Goal: Task Accomplishment & Management: Manage account settings

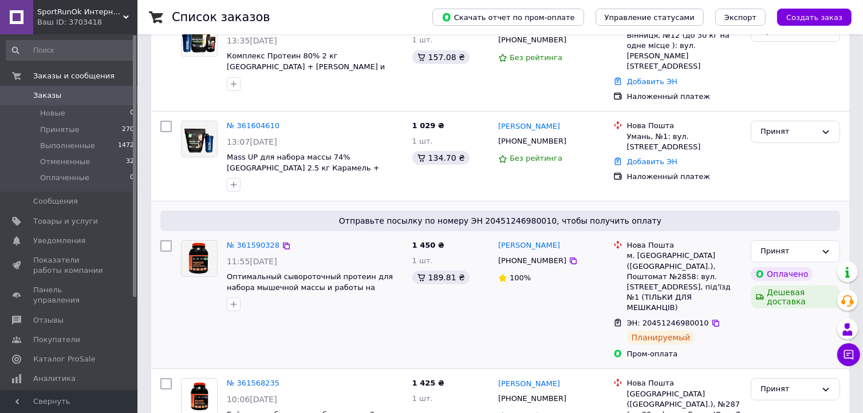
scroll to position [172, 0]
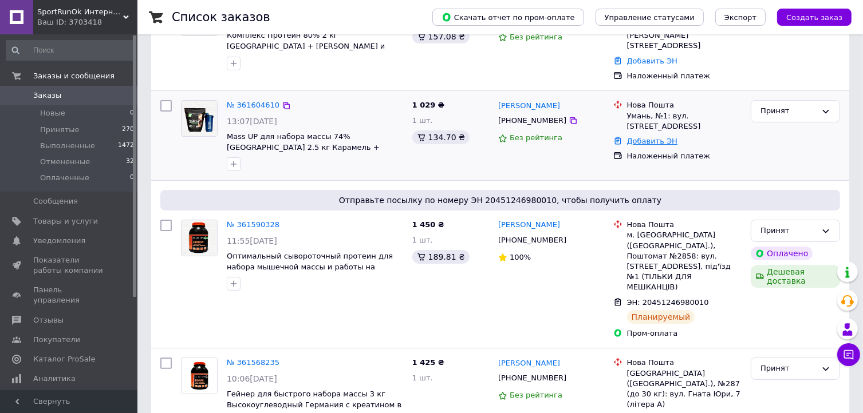
click at [647, 137] on link "Добавить ЭН" at bounding box center [652, 141] width 50 height 9
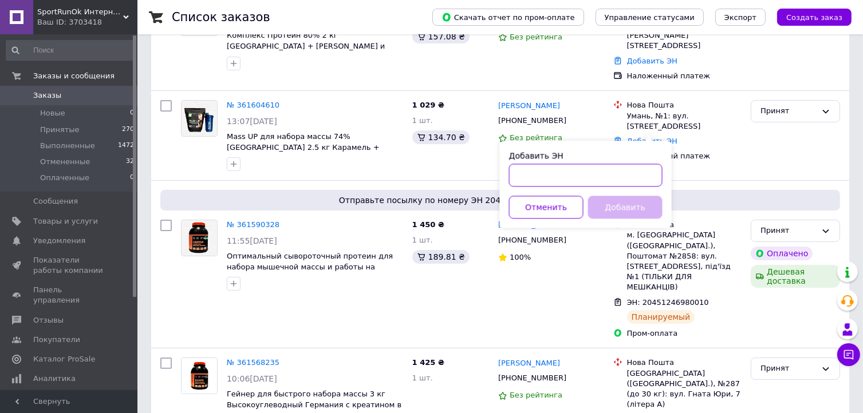
click at [564, 176] on input "Добавить ЭН" at bounding box center [585, 175] width 153 height 23
paste input "20451247160200"
type input "20451247160200"
click at [605, 208] on button "Добавить" at bounding box center [625, 207] width 74 height 23
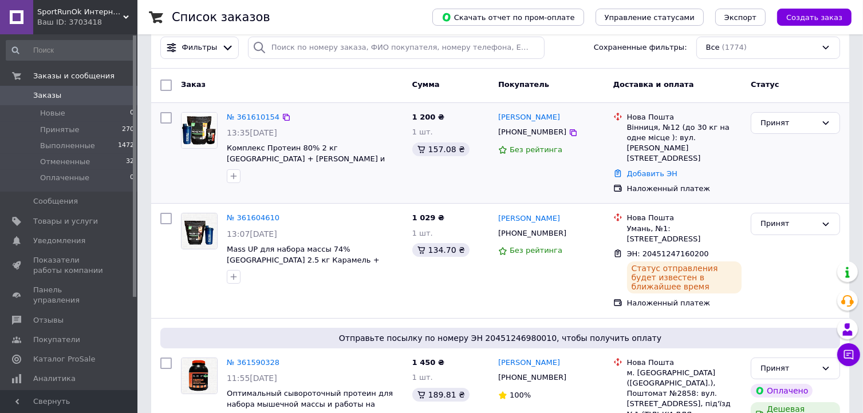
scroll to position [57, 0]
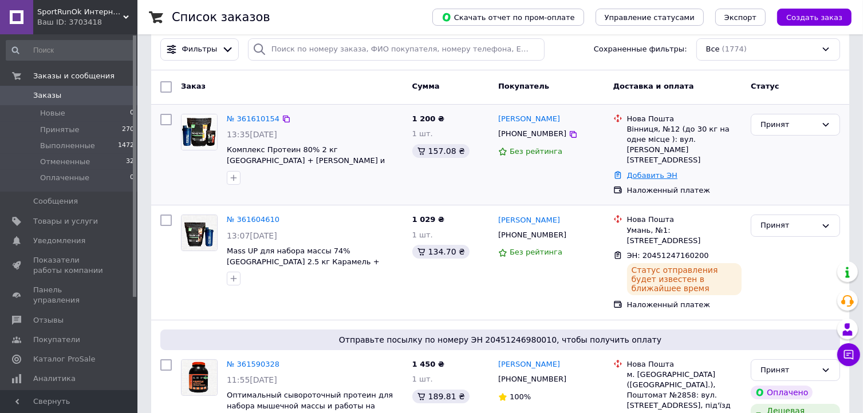
click at [640, 171] on link "Добавить ЭН" at bounding box center [652, 175] width 50 height 9
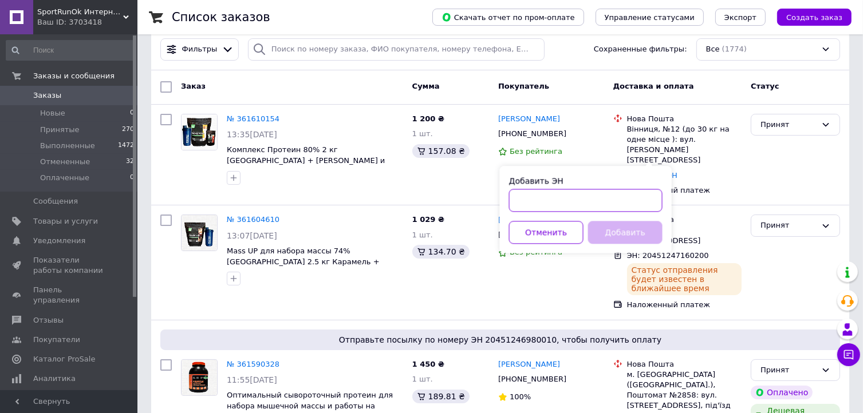
click at [573, 198] on input "Добавить ЭН" at bounding box center [585, 200] width 153 height 23
paste input "20451247158601"
type input "20451247158601"
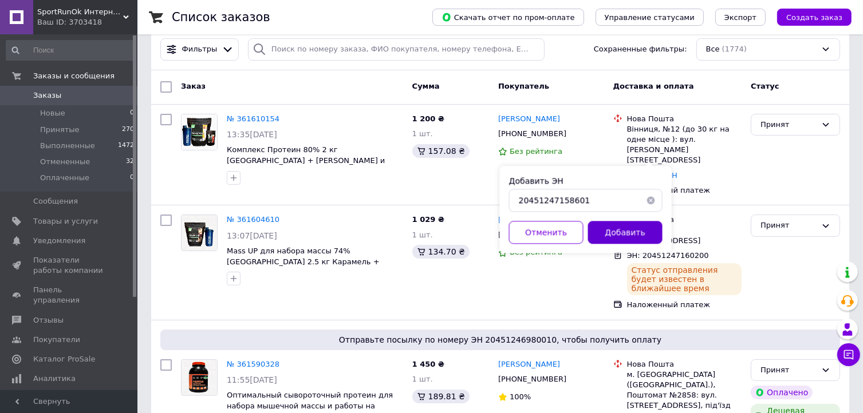
click at [594, 231] on button "Добавить" at bounding box center [625, 232] width 74 height 23
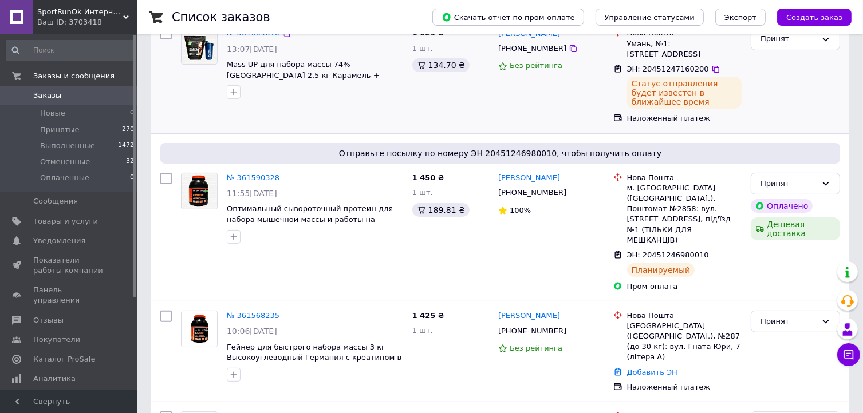
scroll to position [286, 0]
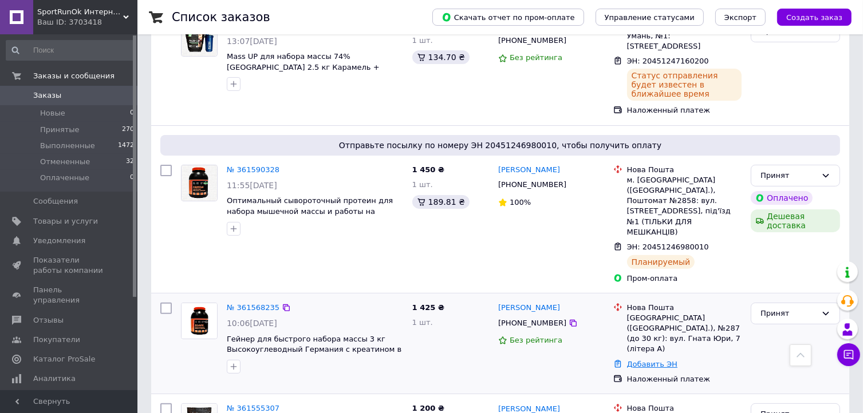
click at [655, 360] on link "Добавить ЭН" at bounding box center [652, 364] width 50 height 9
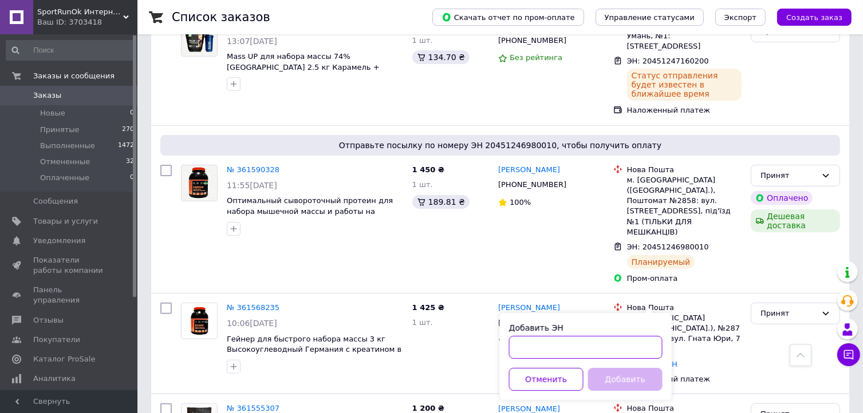
click at [512, 346] on input "Добавить ЭН" at bounding box center [585, 347] width 153 height 23
paste input "20451246892190"
type input "20451246892190"
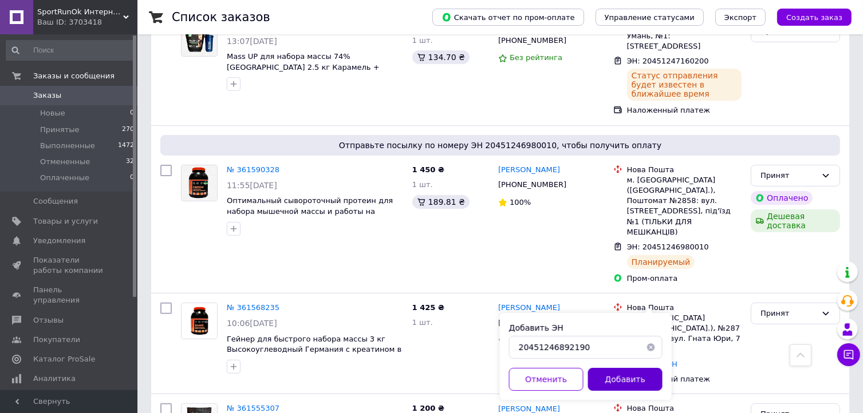
click at [614, 379] on button "Добавить" at bounding box center [625, 379] width 74 height 23
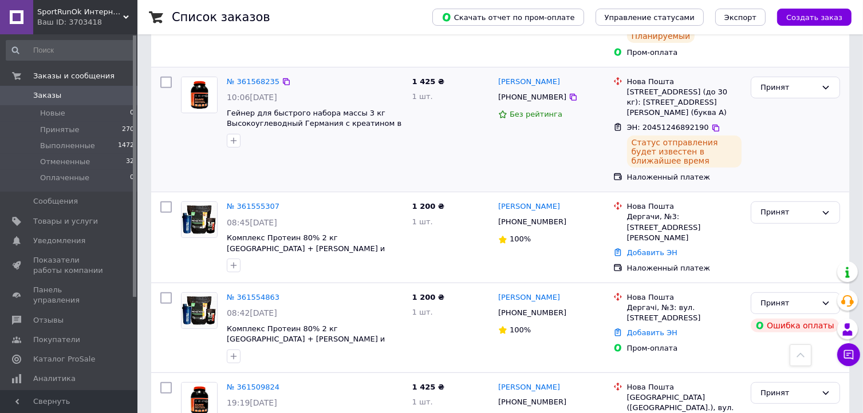
scroll to position [515, 0]
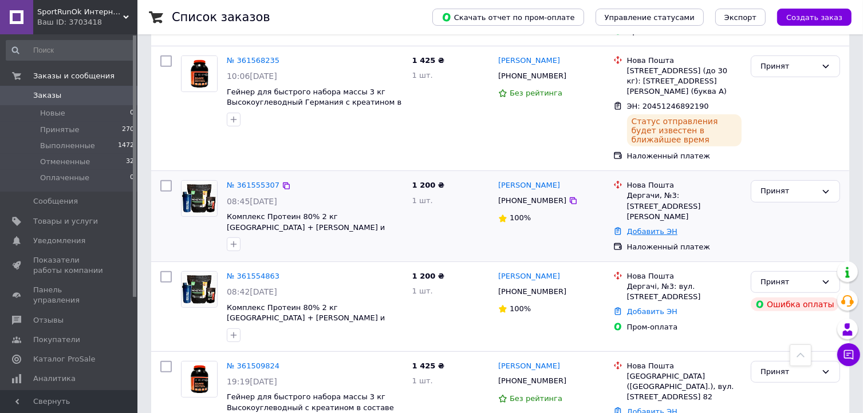
click at [651, 227] on link "Добавить ЭН" at bounding box center [652, 231] width 50 height 9
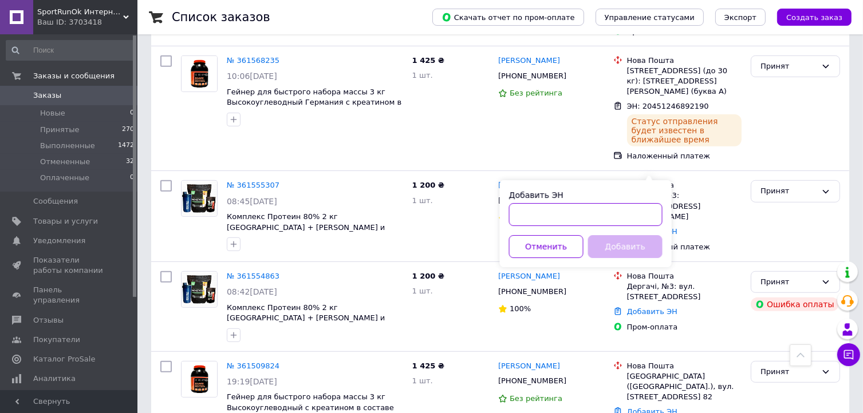
click at [598, 216] on input "Добавить ЭН" at bounding box center [585, 214] width 153 height 23
paste input "20451246884337"
type input "20451246884337"
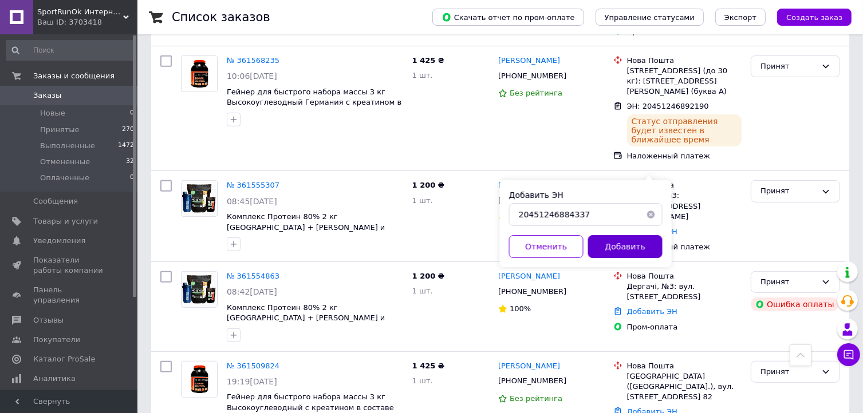
click at [617, 249] on button "Добавить" at bounding box center [625, 246] width 74 height 23
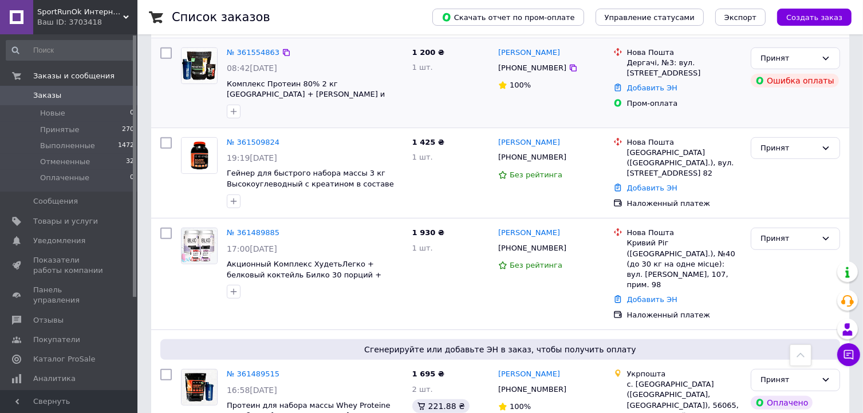
scroll to position [802, 0]
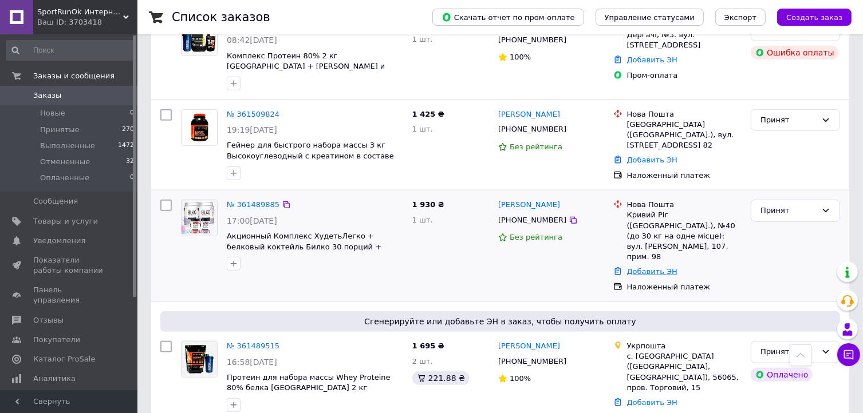
click at [659, 267] on link "Добавить ЭН" at bounding box center [652, 271] width 50 height 9
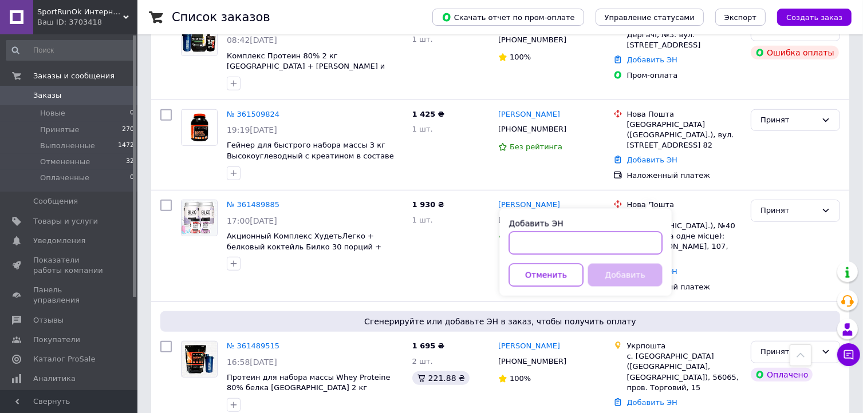
click at [566, 245] on input "Добавить ЭН" at bounding box center [585, 243] width 153 height 23
paste input "20451246875924"
type input "20451246875924"
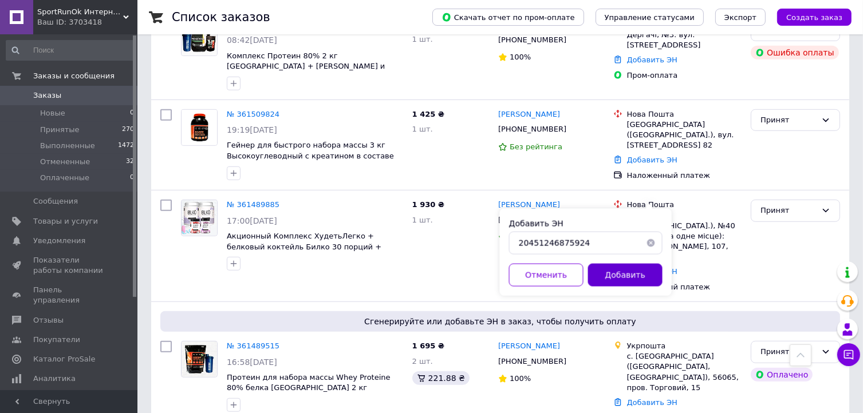
click at [610, 279] on button "Добавить" at bounding box center [625, 275] width 74 height 23
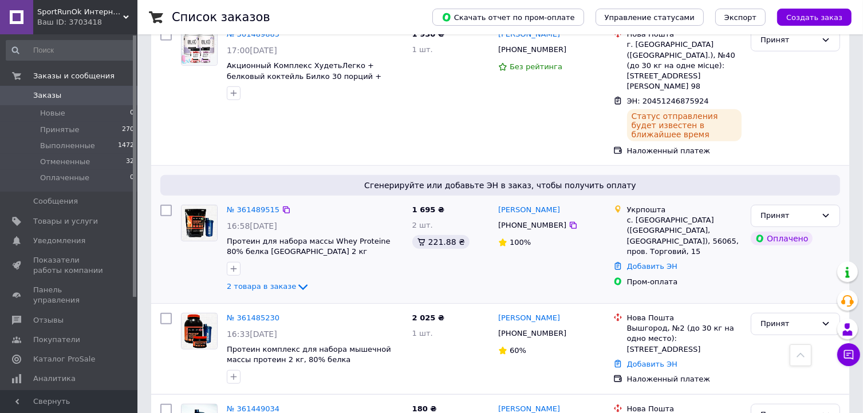
scroll to position [974, 0]
click at [645, 261] on link "Добавить ЭН" at bounding box center [652, 265] width 50 height 9
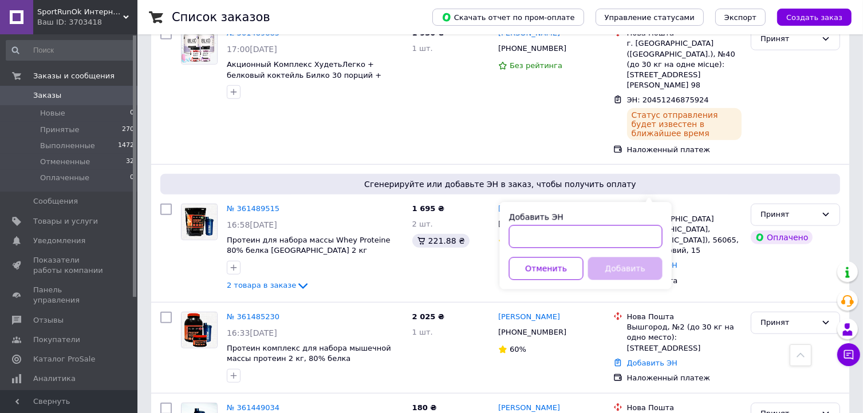
click at [606, 227] on input "Добавить ЭН" at bounding box center [585, 237] width 153 height 23
paste input "0505368647408"
type input "0505368647408"
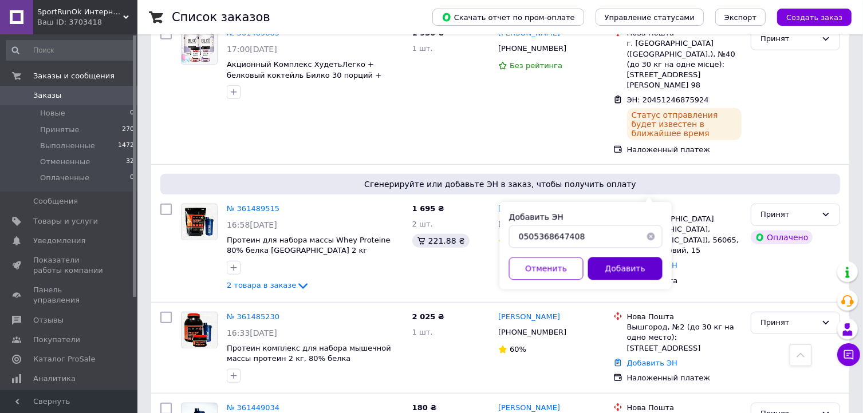
click at [598, 265] on button "Добавить" at bounding box center [625, 269] width 74 height 23
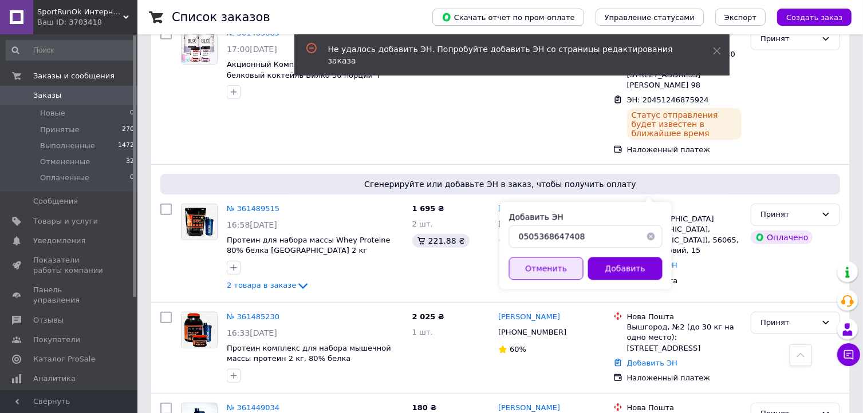
click at [538, 274] on button "Отменить" at bounding box center [546, 269] width 74 height 23
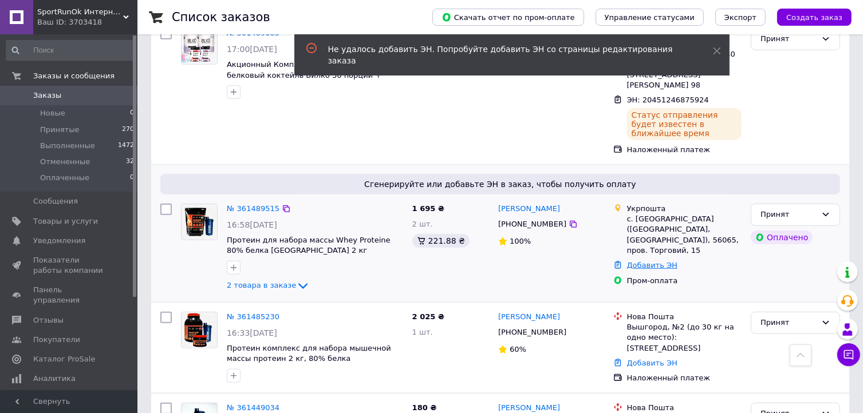
click at [642, 261] on link "Добавить ЭН" at bounding box center [652, 265] width 50 height 9
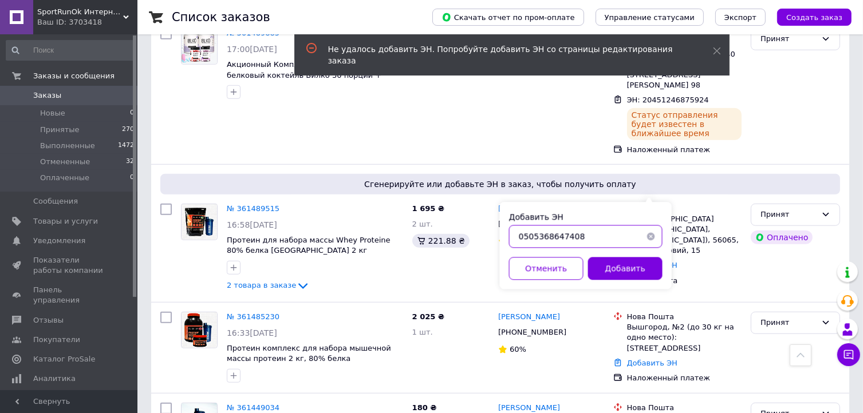
click at [588, 239] on input "0505368647408" at bounding box center [585, 237] width 153 height 23
click at [604, 266] on button "Добавить" at bounding box center [625, 269] width 74 height 23
click at [249, 204] on link "№ 361489515" at bounding box center [253, 208] width 53 height 9
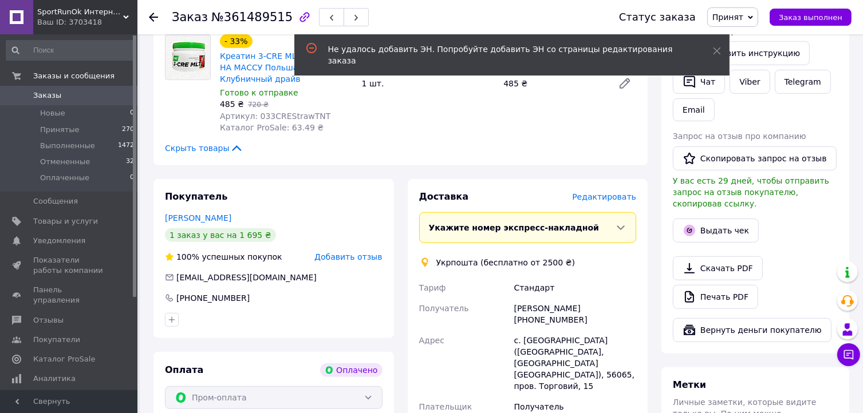
scroll to position [687, 0]
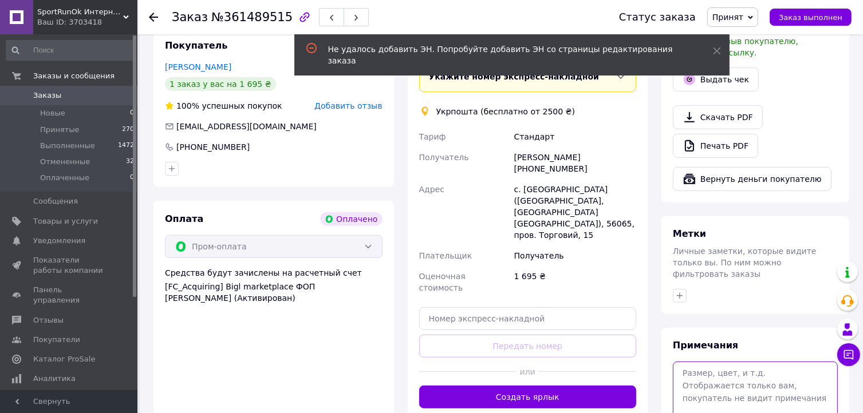
click at [696, 362] on textarea at bounding box center [755, 392] width 165 height 61
paste textarea "0505368647408"
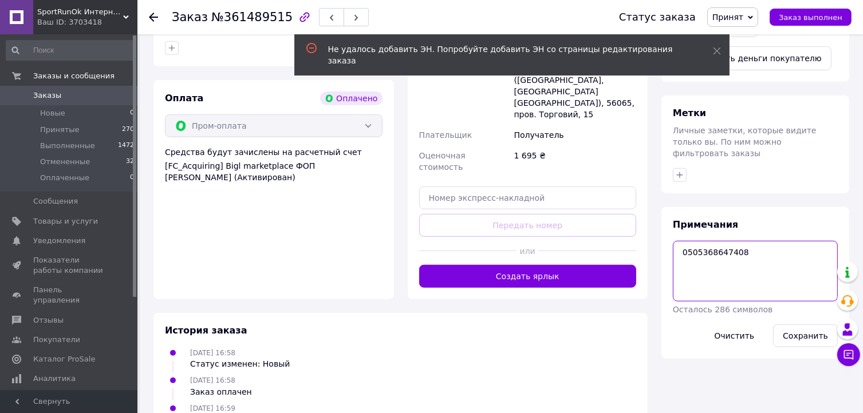
scroll to position [828, 0]
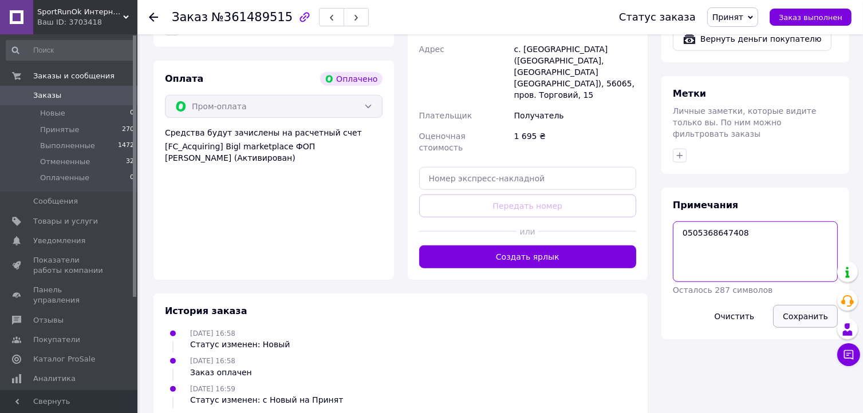
type textarea "0505368647408"
click at [810, 305] on button "Сохранить" at bounding box center [805, 316] width 65 height 23
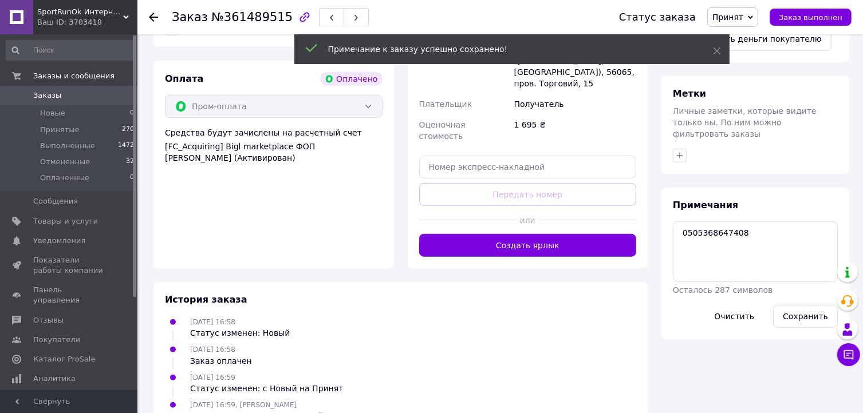
click at [41, 92] on span "Заказы" at bounding box center [47, 95] width 28 height 10
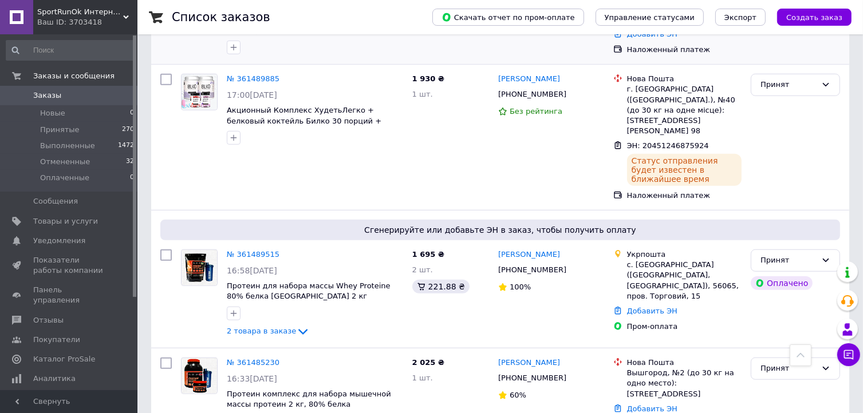
scroll to position [916, 0]
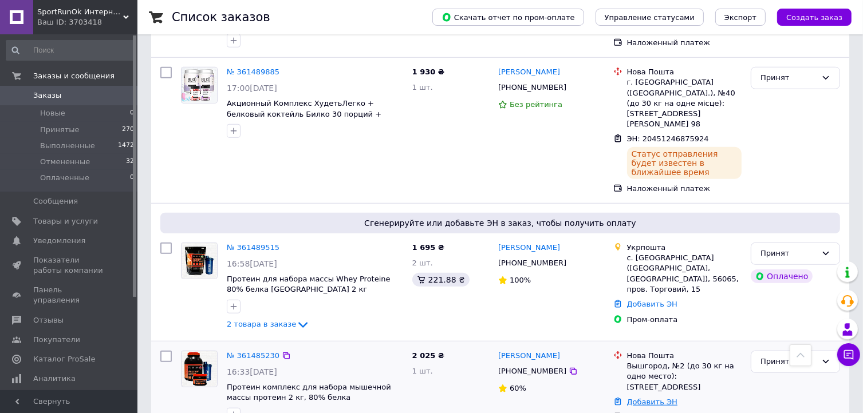
click at [641, 398] on link "Добавить ЭН" at bounding box center [652, 402] width 50 height 9
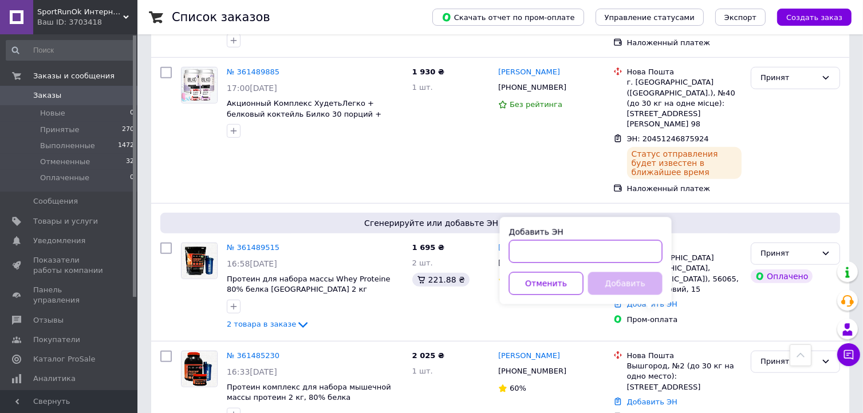
click at [540, 256] on input "Добавить ЭН" at bounding box center [585, 252] width 153 height 23
paste input "20451246870523"
type input "20451246870523"
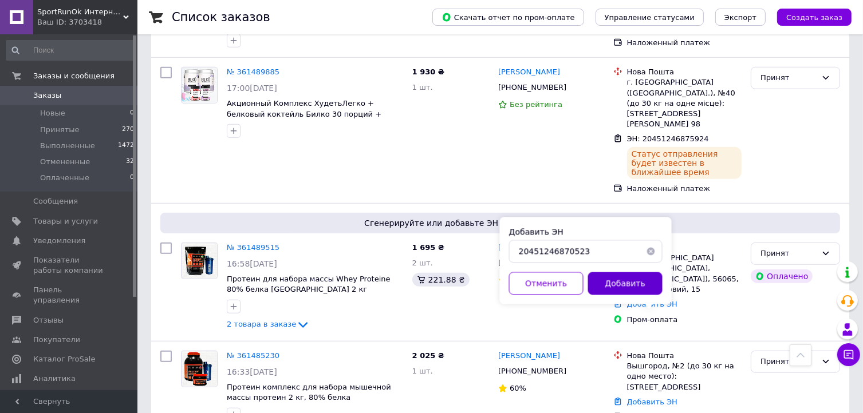
click at [625, 284] on button "Добавить" at bounding box center [625, 284] width 74 height 23
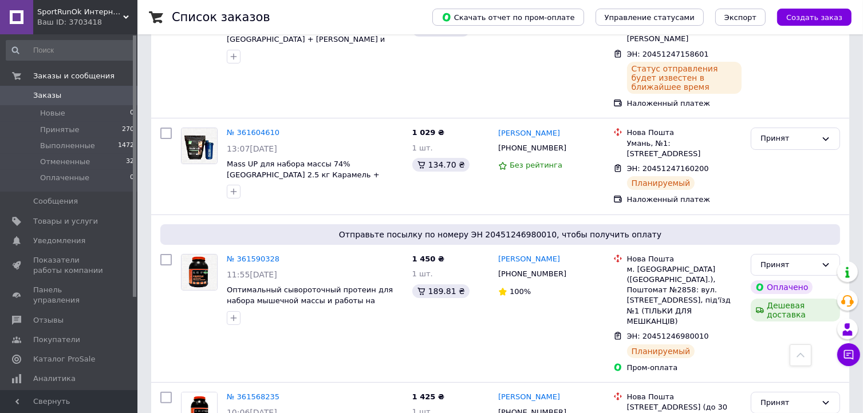
scroll to position [0, 0]
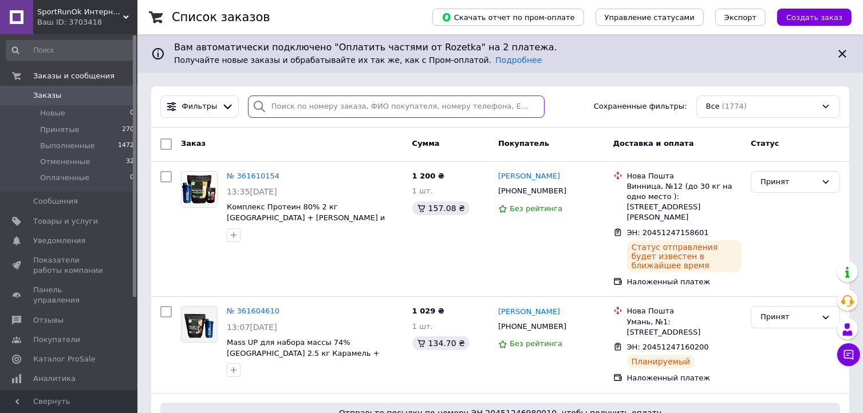
click at [412, 111] on input "search" at bounding box center [396, 107] width 297 height 22
paste input "361066707"
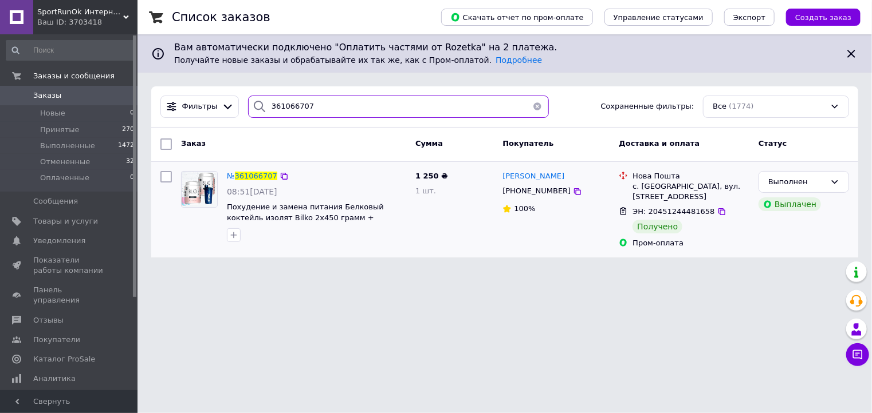
type input "361066707"
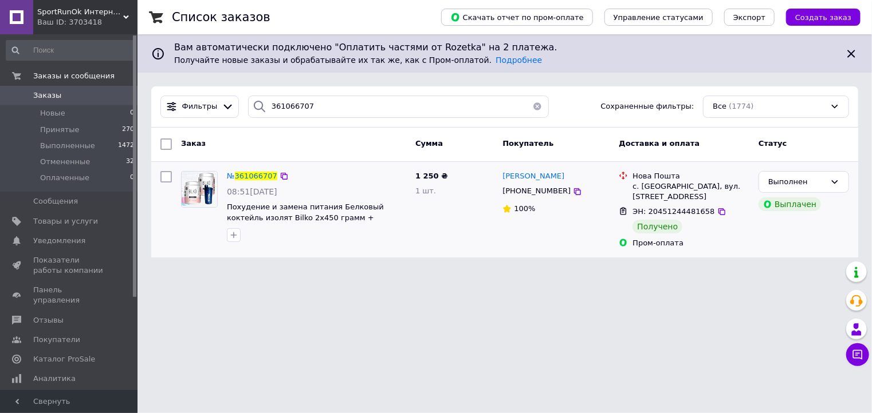
drag, startPoint x: 562, startPoint y: 176, endPoint x: 501, endPoint y: 170, distance: 62.2
click at [501, 170] on div "[PERSON_NAME] [PHONE_NUMBER] 100%" at bounding box center [556, 210] width 116 height 86
copy span "[PERSON_NAME]"
click at [263, 175] on span "361066707" at bounding box center [256, 176] width 42 height 9
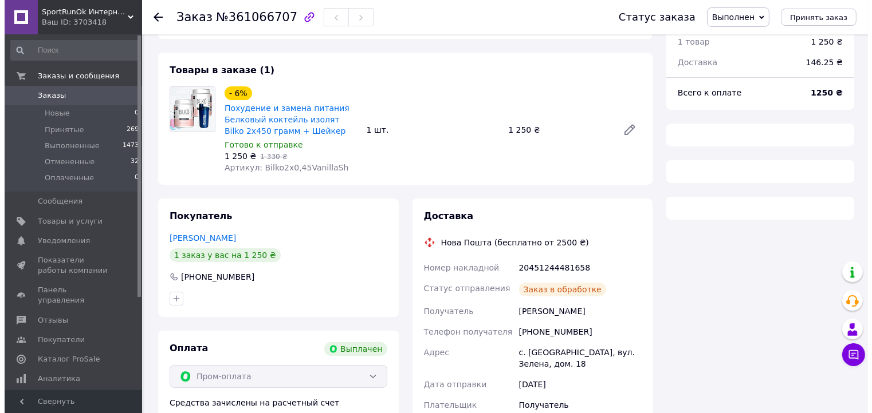
scroll to position [172, 0]
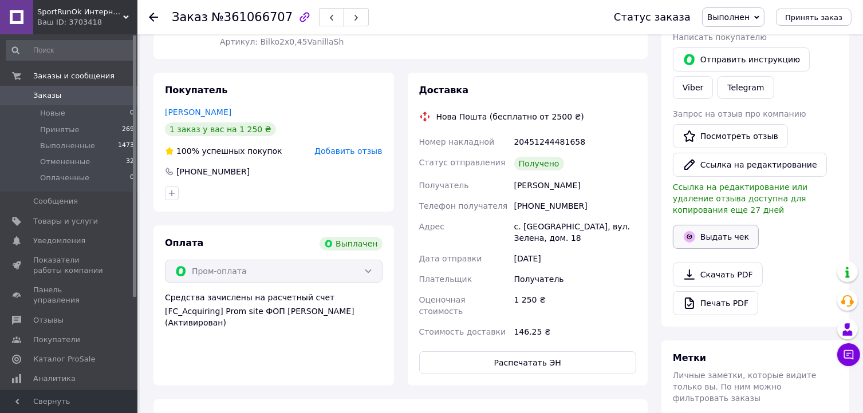
click at [702, 234] on button "Выдать чек" at bounding box center [716, 237] width 86 height 24
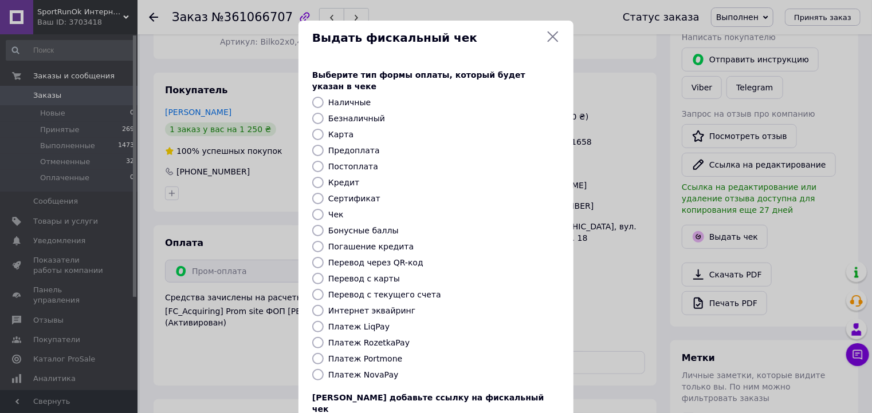
click at [314, 337] on input "Платеж RozetkaPay" at bounding box center [317, 342] width 11 height 11
radio input "true"
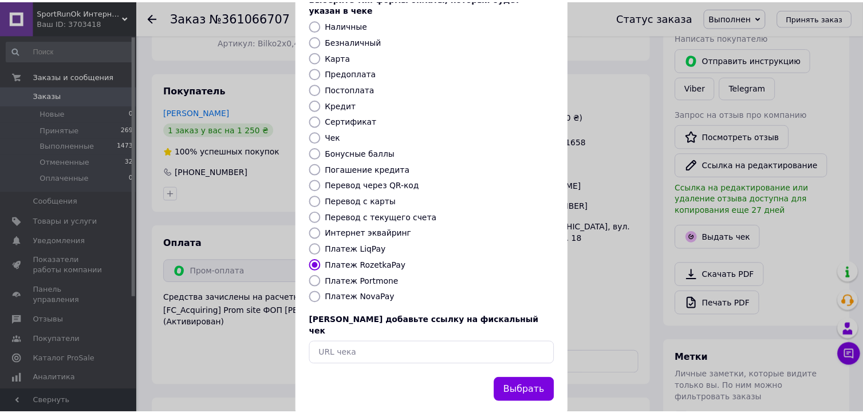
scroll to position [78, 0]
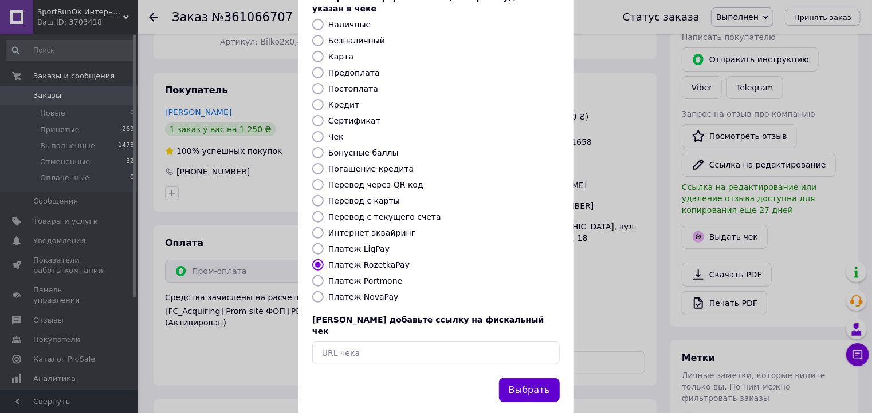
click at [507, 379] on button "Выбрать" at bounding box center [529, 391] width 61 height 25
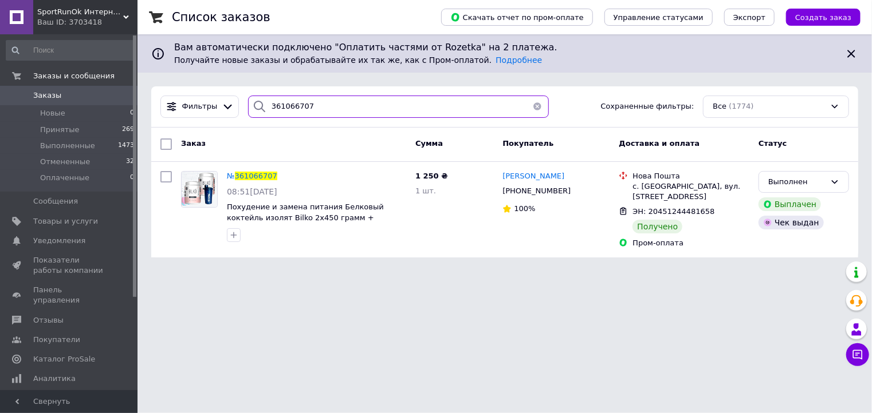
click at [314, 104] on input "361066707" at bounding box center [398, 107] width 301 height 22
paste input "19488"
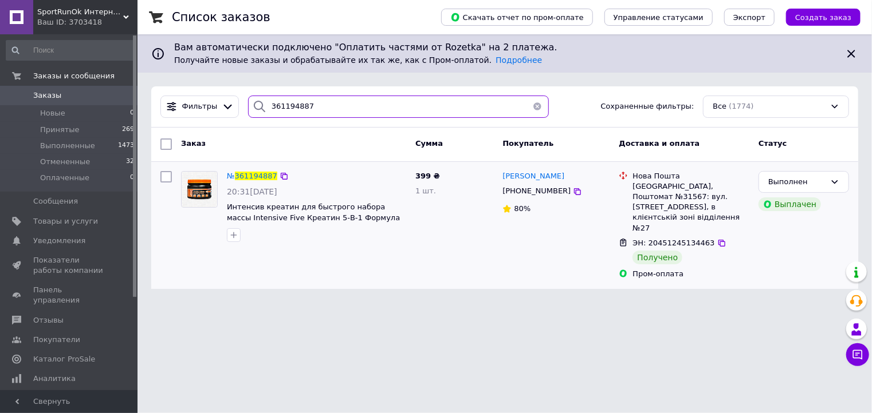
type input "361194887"
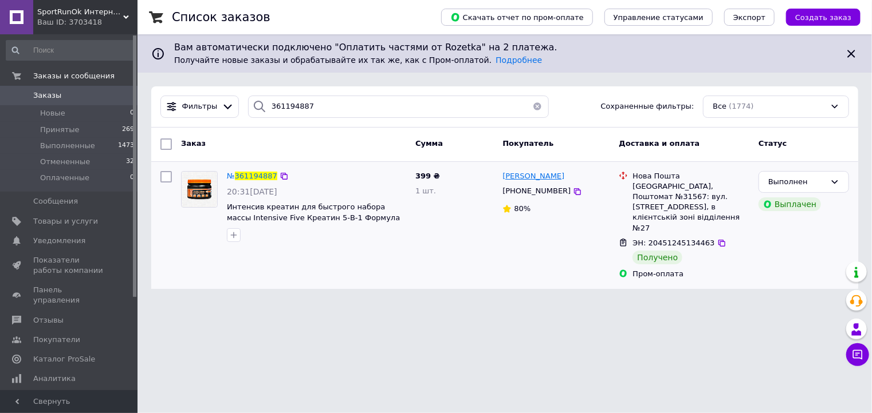
drag, startPoint x: 568, startPoint y: 176, endPoint x: 503, endPoint y: 174, distance: 64.2
click at [503, 174] on div "[PERSON_NAME]" at bounding box center [555, 176] width 109 height 13
copy span "[PERSON_NAME]"
click at [242, 173] on span "361194887" at bounding box center [256, 176] width 42 height 9
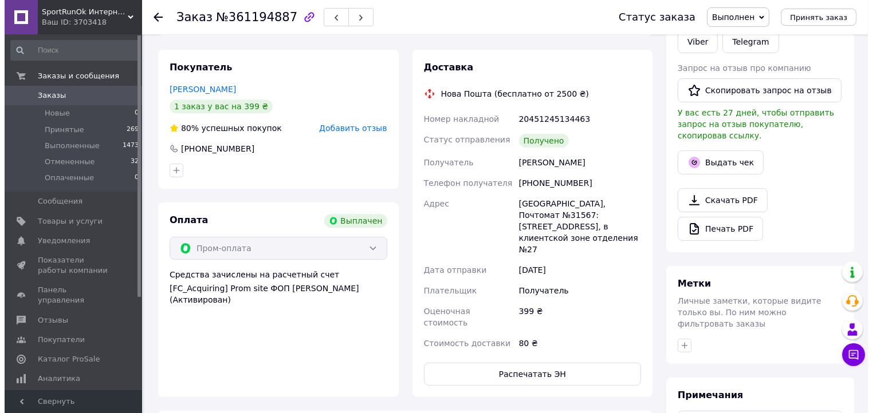
scroll to position [229, 0]
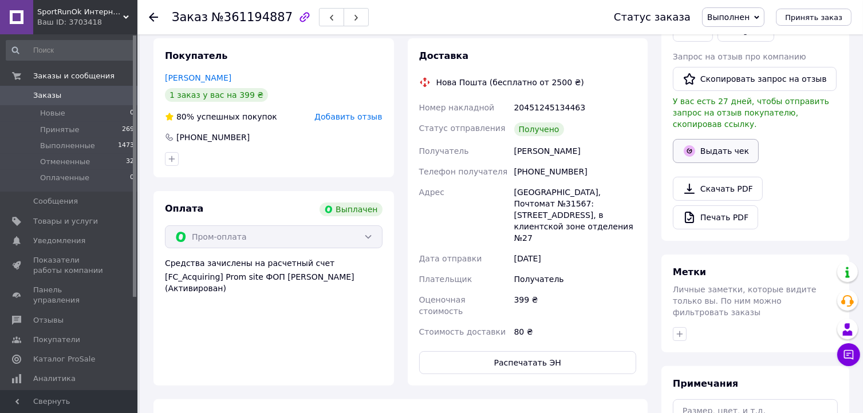
click at [715, 143] on button "Выдать чек" at bounding box center [716, 151] width 86 height 24
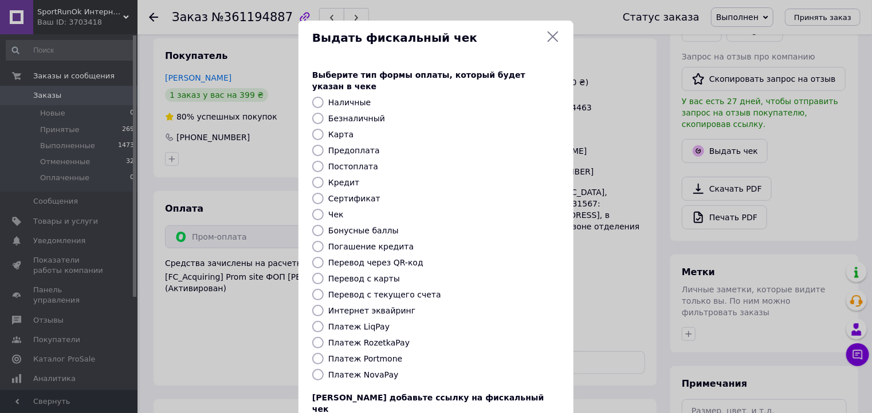
click at [312, 337] on input "Платеж RozetkaPay" at bounding box center [317, 342] width 11 height 11
radio input "true"
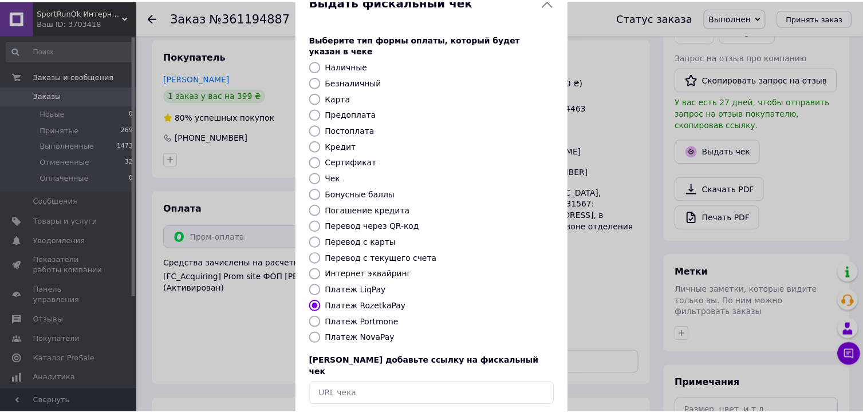
scroll to position [78, 0]
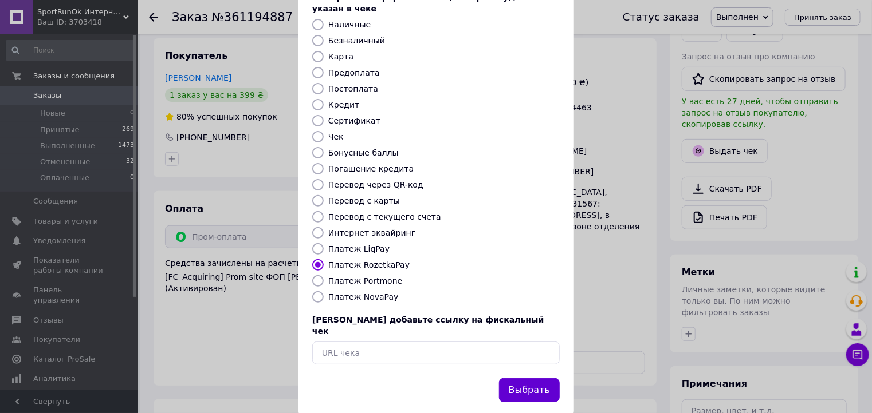
click at [533, 379] on button "Выбрать" at bounding box center [529, 391] width 61 height 25
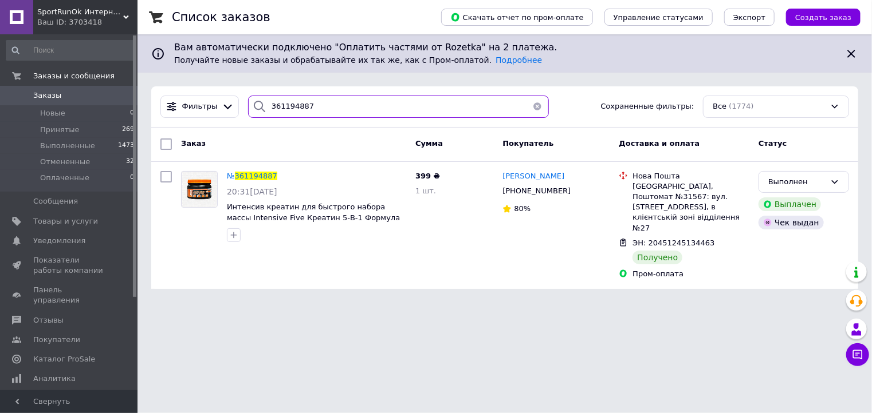
click at [292, 109] on input "361194887" at bounding box center [398, 107] width 301 height 22
paste input "0930643"
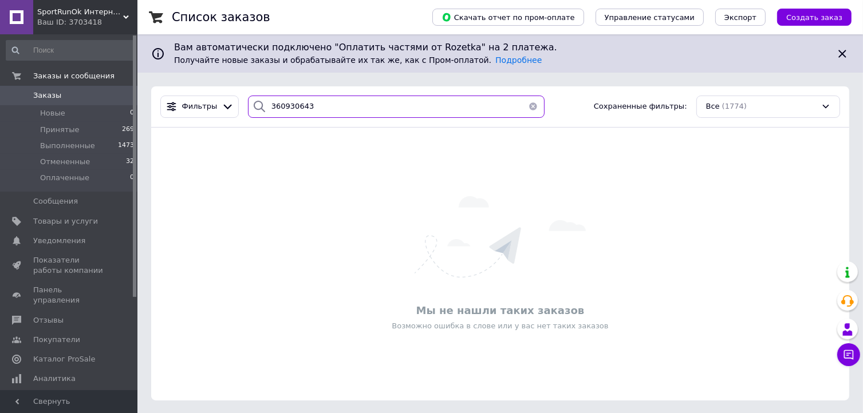
click at [287, 111] on input "360930643" at bounding box center [396, 107] width 297 height 22
paste input "1201492"
click at [275, 104] on input "361201492" at bounding box center [396, 107] width 297 height 22
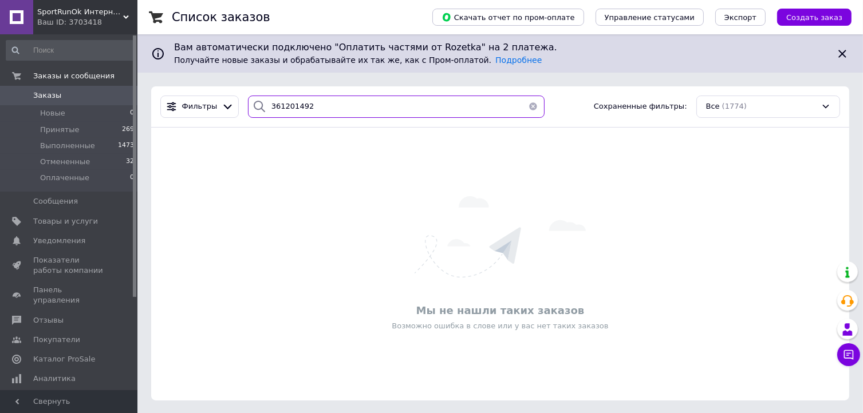
paste input "006458"
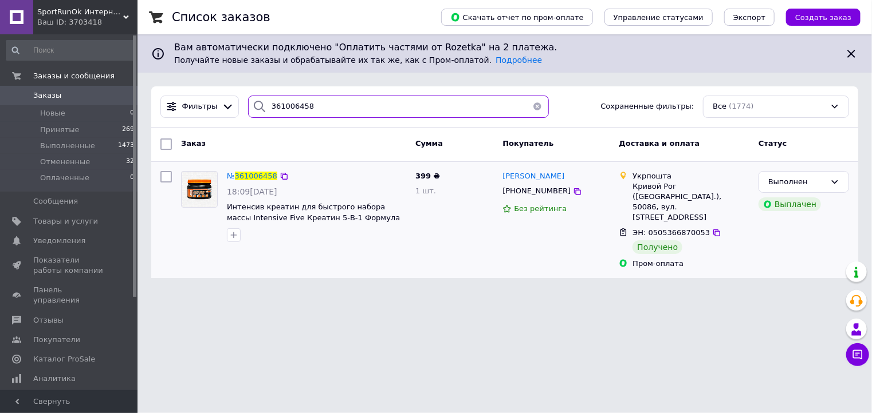
type input "361006458"
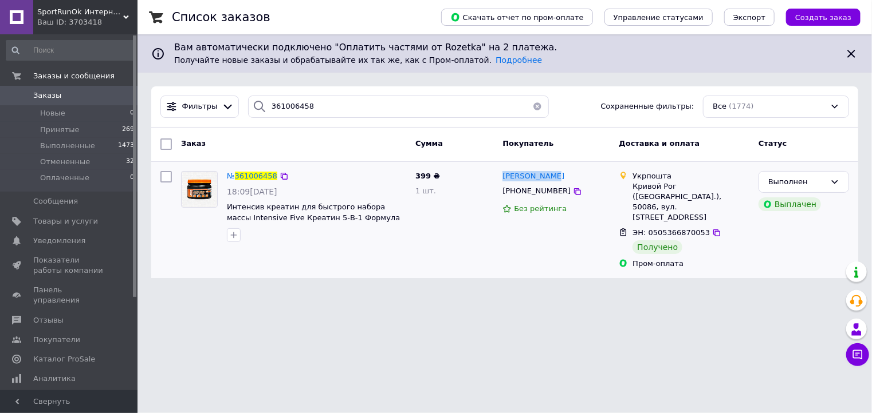
copy span "[PERSON_NAME]"
drag, startPoint x: 550, startPoint y: 177, endPoint x: 501, endPoint y: 172, distance: 49.5
click at [501, 172] on div "[PERSON_NAME] [PHONE_NUMBER] Без рейтинга" at bounding box center [556, 221] width 116 height 108
click at [268, 174] on span "361006458" at bounding box center [256, 176] width 42 height 9
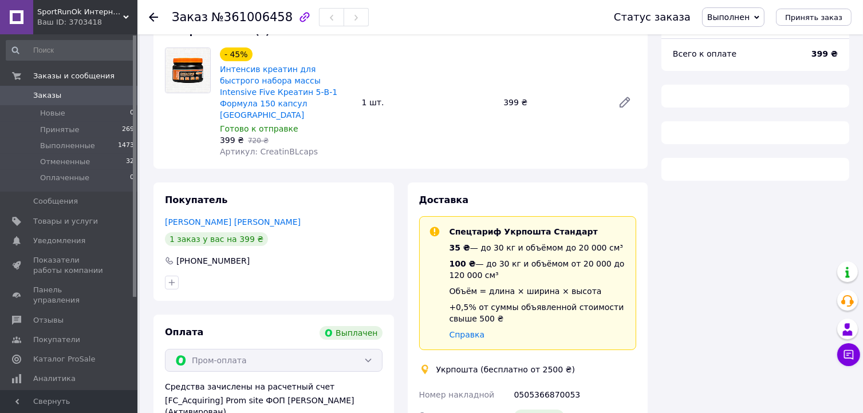
scroll to position [274, 0]
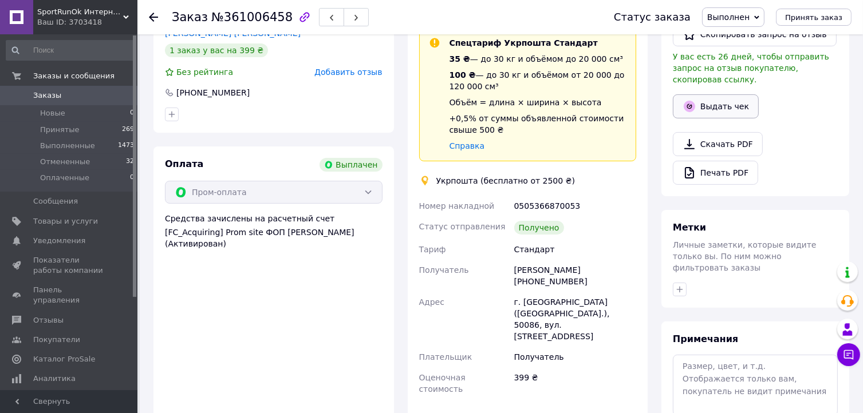
click at [724, 96] on button "Выдать чек" at bounding box center [716, 106] width 86 height 24
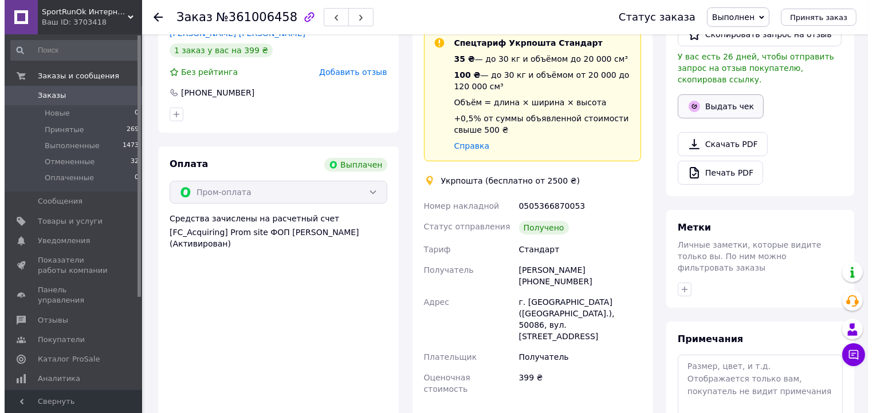
scroll to position [262, 0]
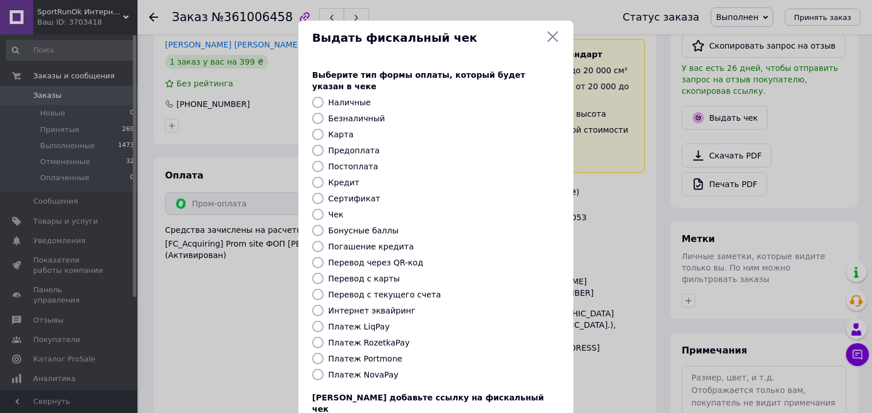
click at [314, 337] on input "Платеж RozetkaPay" at bounding box center [317, 342] width 11 height 11
radio input "true"
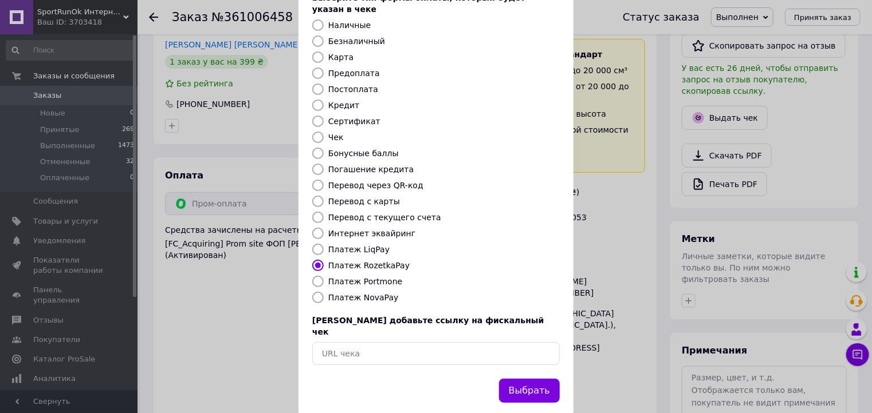
scroll to position [78, 0]
drag, startPoint x: 525, startPoint y: 369, endPoint x: 524, endPoint y: 377, distance: 7.5
click at [525, 379] on button "Выбрать" at bounding box center [529, 391] width 61 height 25
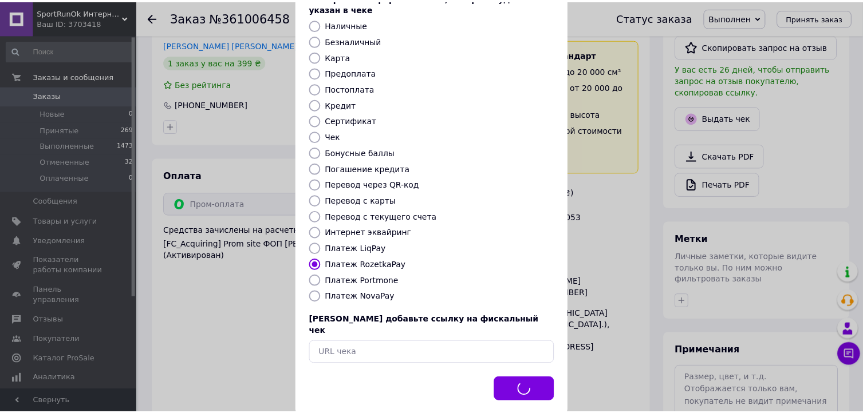
scroll to position [274, 0]
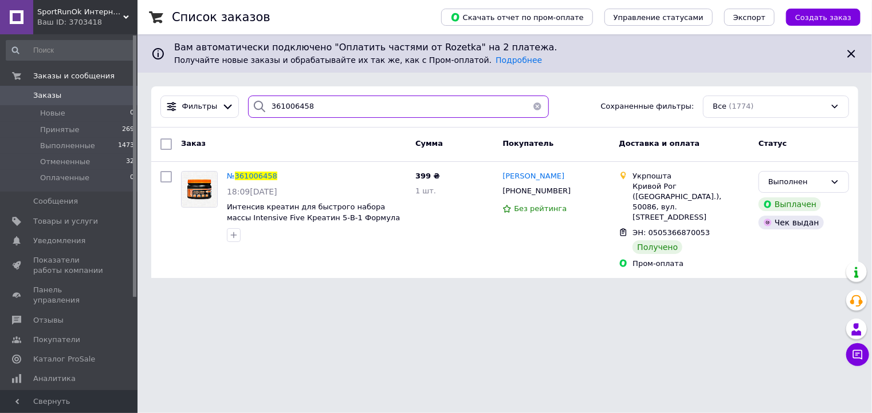
click at [318, 110] on input "361006458" at bounding box center [398, 107] width 301 height 22
paste input "130504"
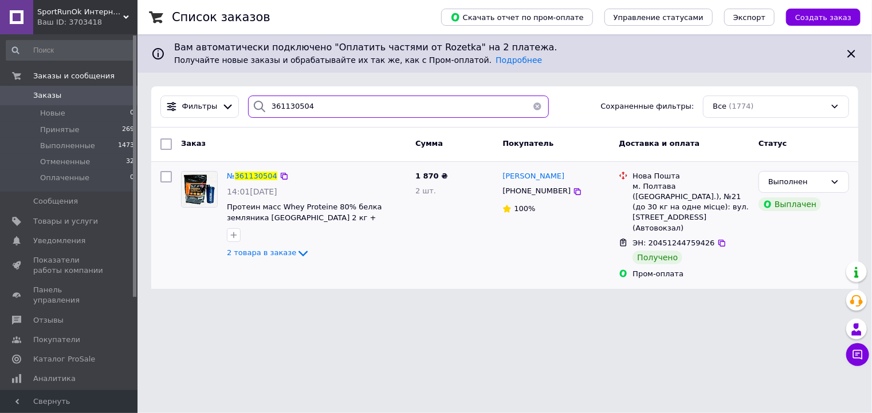
type input "361130504"
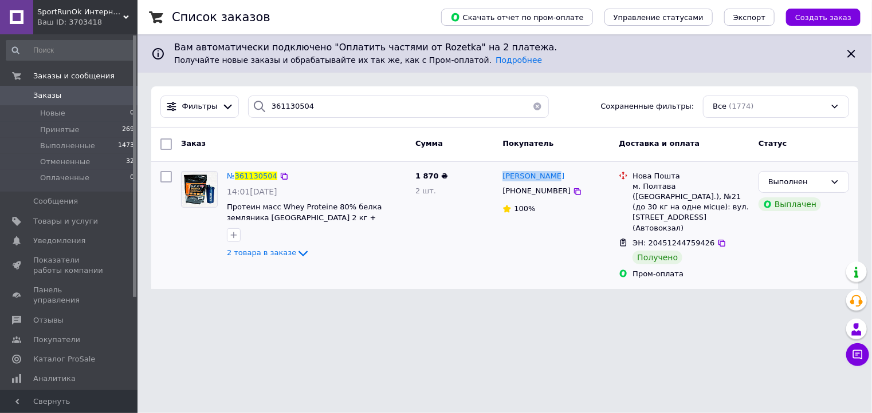
drag, startPoint x: 558, startPoint y: 176, endPoint x: 502, endPoint y: 177, distance: 56.1
click at [502, 177] on div "[PERSON_NAME]" at bounding box center [555, 176] width 109 height 13
copy span "[PERSON_NAME]"
click at [253, 172] on span "361130504" at bounding box center [256, 176] width 42 height 9
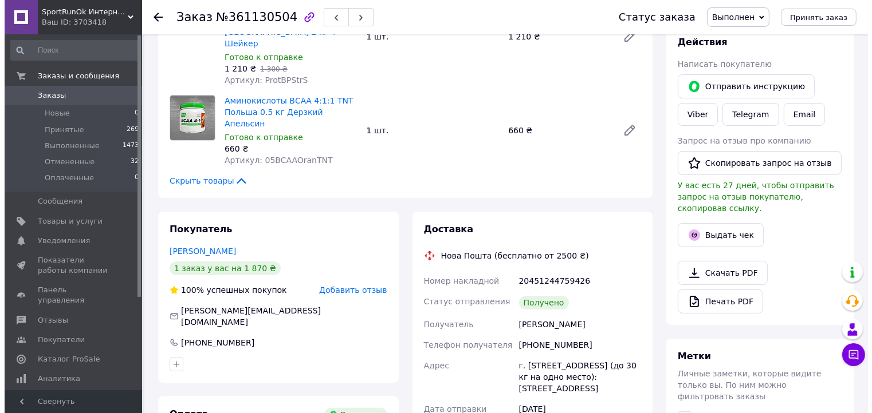
scroll to position [172, 0]
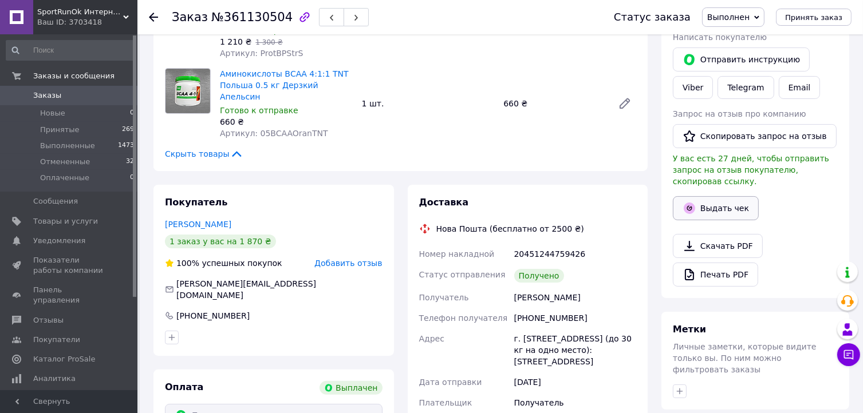
click at [724, 199] on button "Выдать чек" at bounding box center [716, 208] width 86 height 24
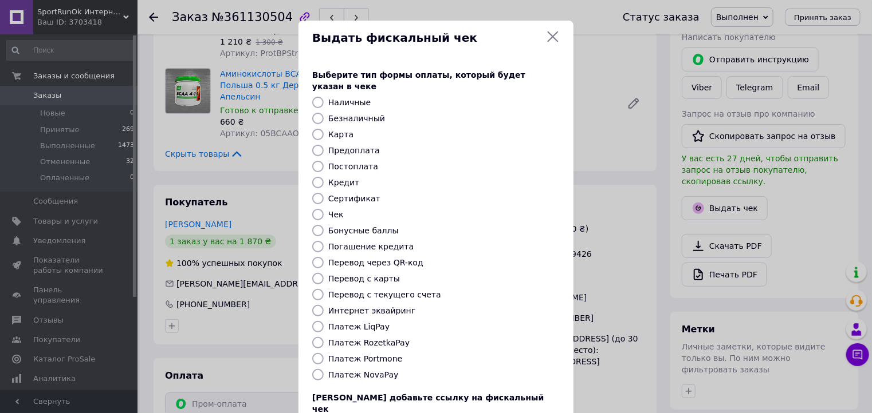
click at [316, 337] on input "Платеж RozetkaPay" at bounding box center [317, 342] width 11 height 11
radio input "true"
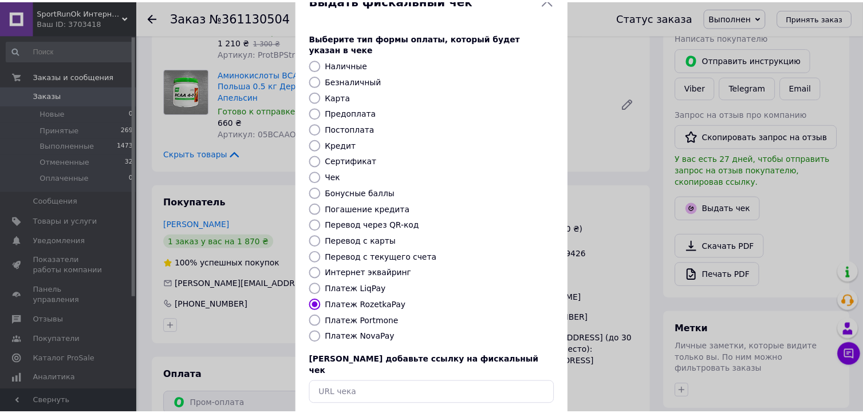
scroll to position [78, 0]
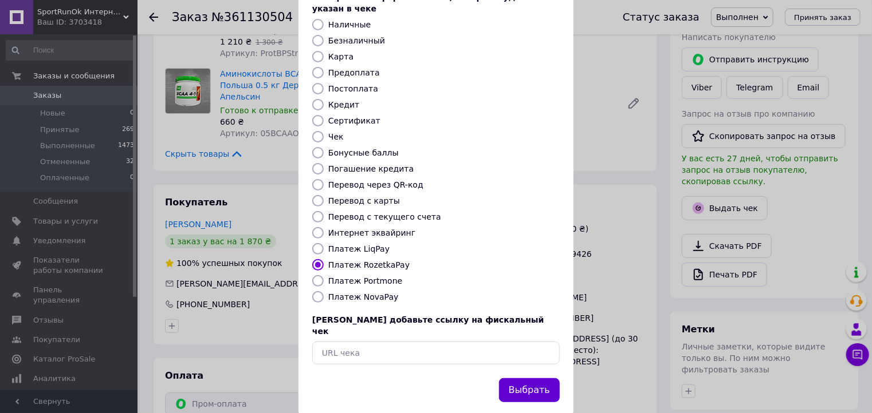
click at [534, 379] on button "Выбрать" at bounding box center [529, 391] width 61 height 25
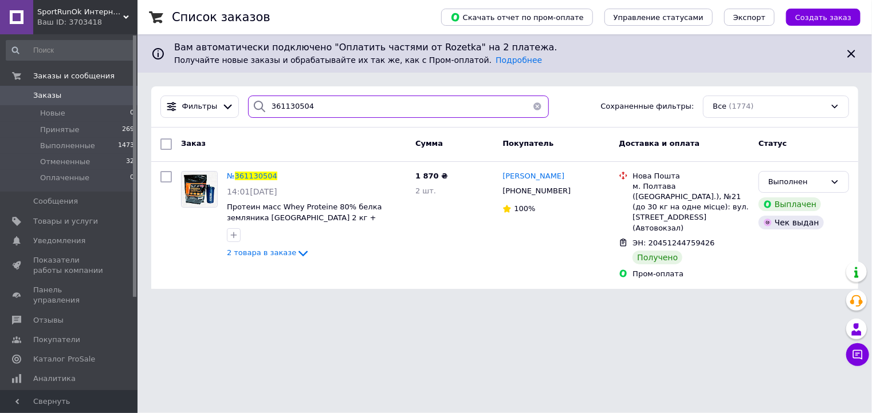
click at [373, 108] on input "361130504" at bounding box center [398, 107] width 301 height 22
paste input "0739912"
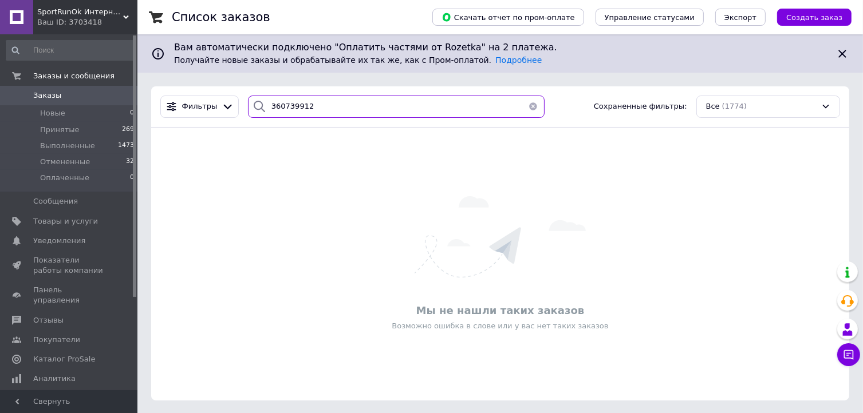
click at [295, 104] on input "360739912" at bounding box center [396, 107] width 297 height 22
paste input "108745"
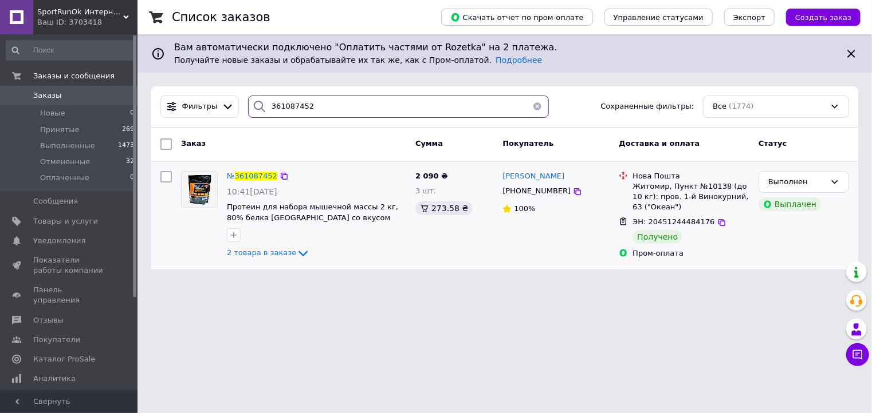
type input "361087452"
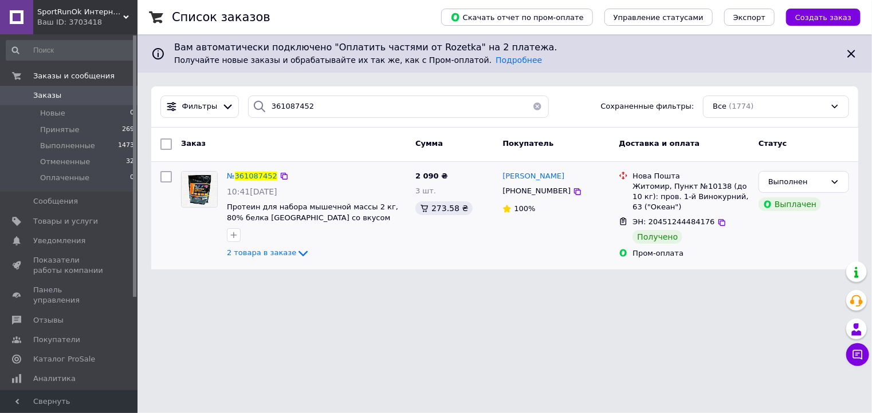
drag, startPoint x: 578, startPoint y: 176, endPoint x: 501, endPoint y: 172, distance: 77.4
click at [501, 172] on div "[PERSON_NAME] [PHONE_NUMBER] 100%" at bounding box center [556, 216] width 116 height 99
copy span "[PERSON_NAME]"
click at [263, 176] on span "361087452" at bounding box center [256, 176] width 42 height 9
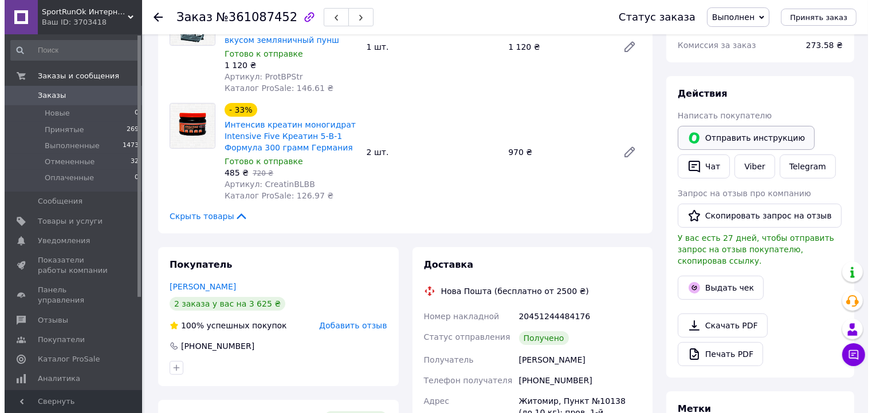
scroll to position [172, 0]
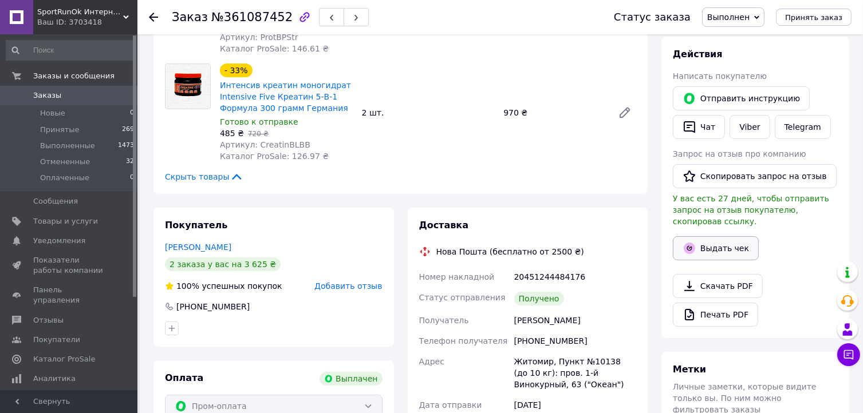
click at [716, 237] on button "Выдать чек" at bounding box center [716, 249] width 86 height 24
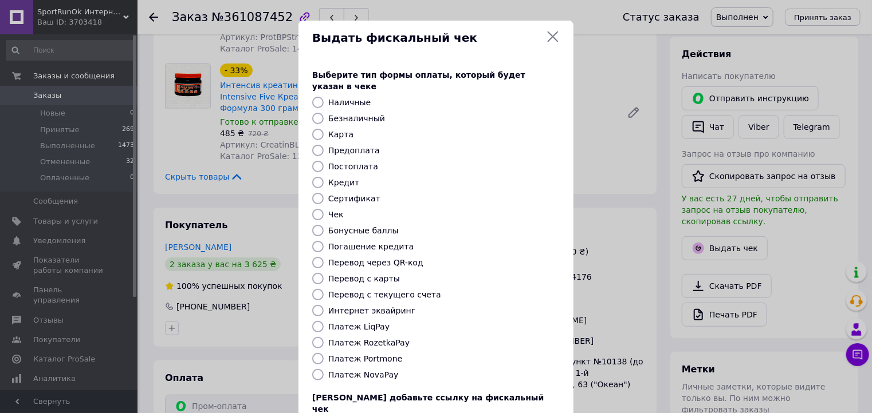
click at [315, 337] on input "Платеж RozetkaPay" at bounding box center [317, 342] width 11 height 11
radio input "true"
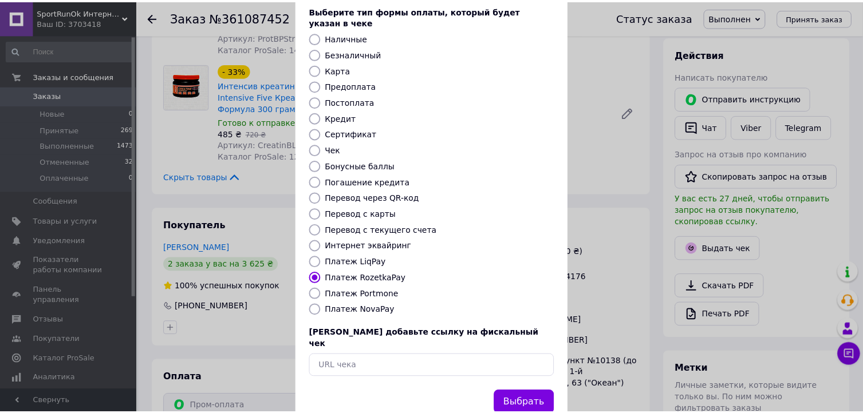
scroll to position [78, 0]
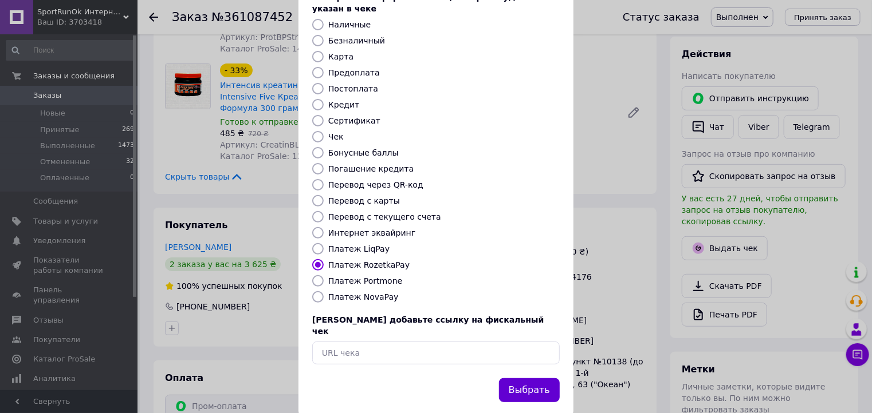
click at [515, 379] on button "Выбрать" at bounding box center [529, 391] width 61 height 25
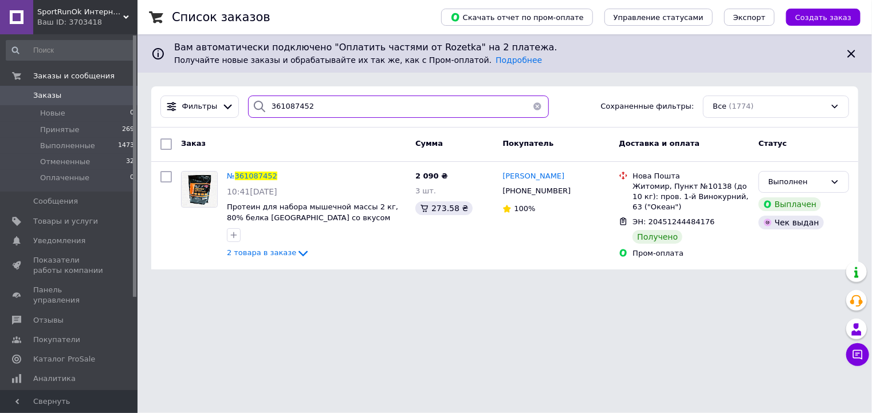
click at [279, 104] on input "361087452" at bounding box center [398, 107] width 301 height 22
paste input "0930643"
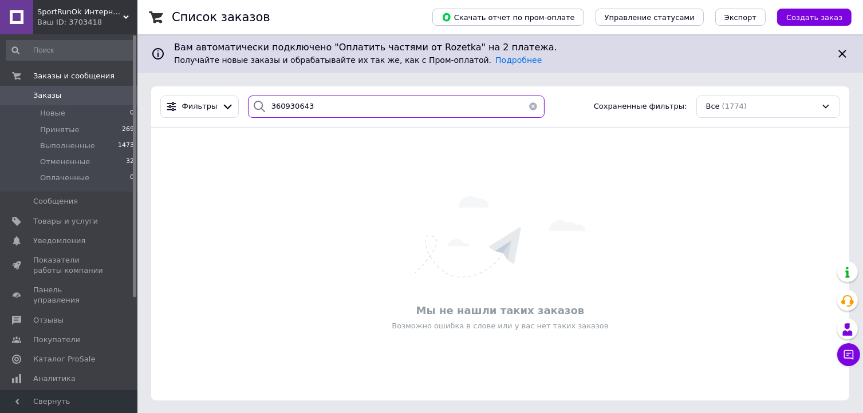
type input "360930643"
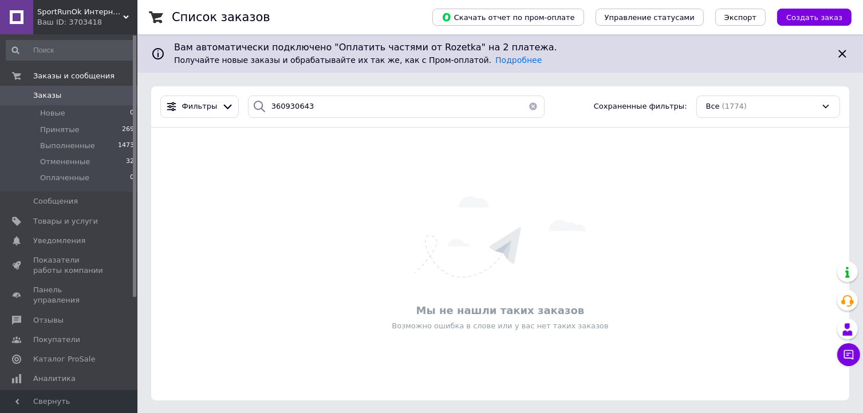
click at [58, 94] on span "Заказы" at bounding box center [69, 95] width 73 height 10
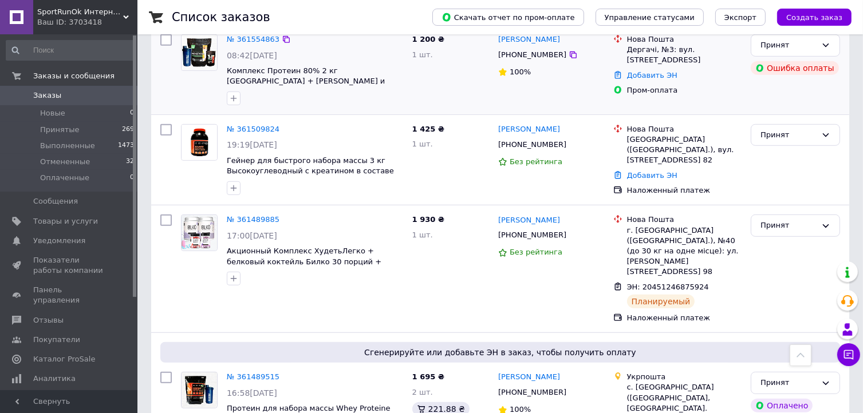
scroll to position [744, 0]
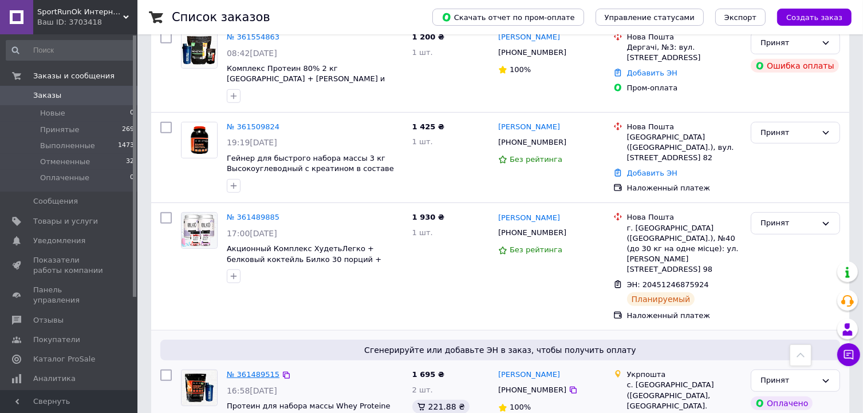
click at [263, 371] on link "№ 361489515" at bounding box center [253, 375] width 53 height 9
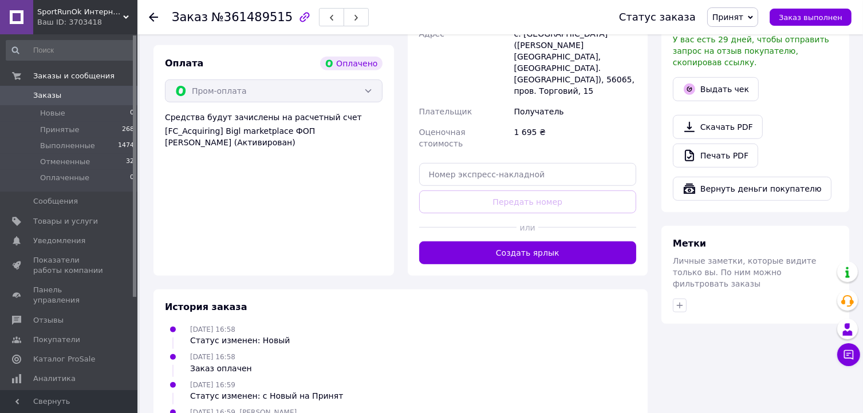
scroll to position [856, 0]
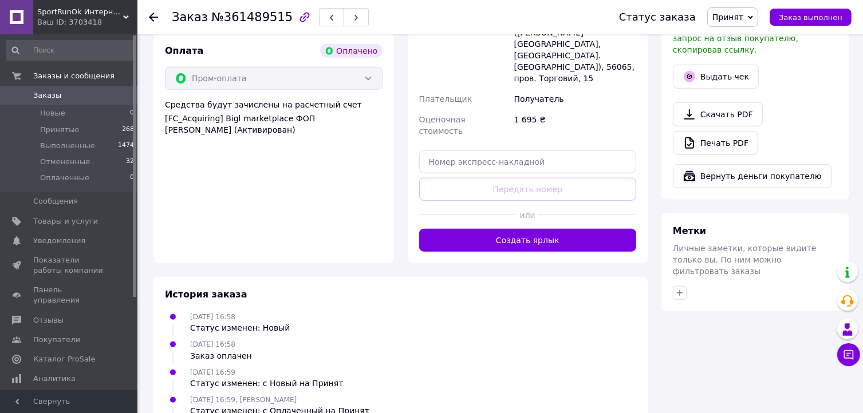
copy div "0505368647408"
click at [459, 151] on input "text" at bounding box center [528, 162] width 218 height 23
paste input "0505368647408"
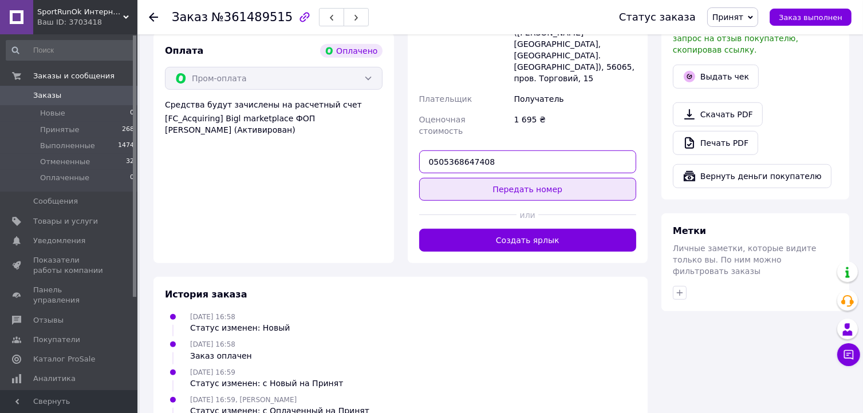
type input "0505368647408"
click at [474, 178] on button "Передать номер" at bounding box center [528, 189] width 218 height 23
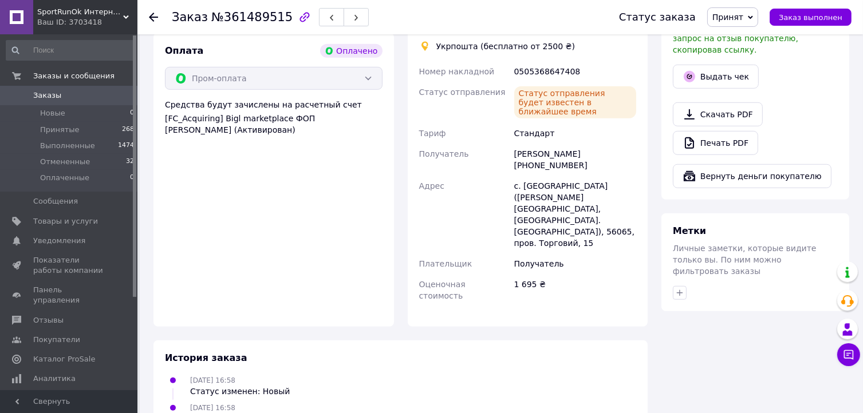
click at [49, 92] on span "Заказы" at bounding box center [47, 95] width 28 height 10
